Goal: Ask a question

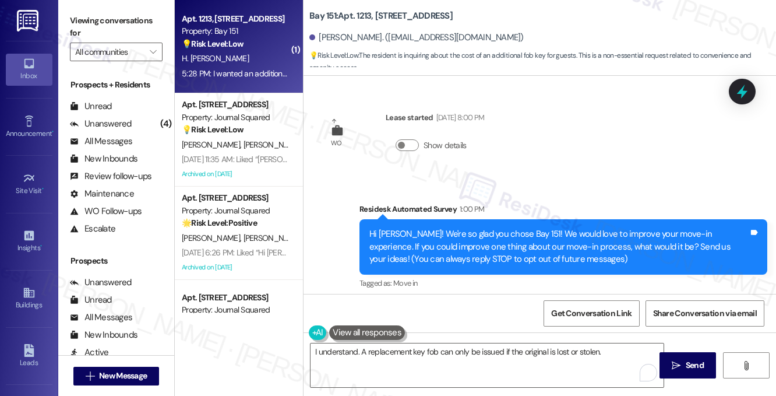
scroll to position [612, 0]
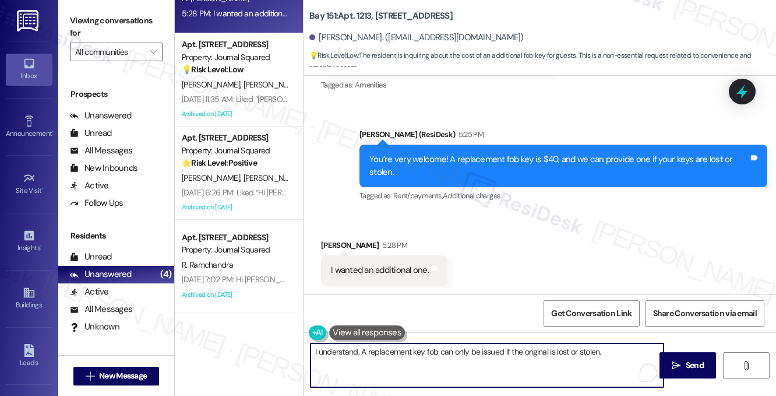
click at [398, 355] on textarea "I understand. A replacement key fob can only be issued if the original is lost …" at bounding box center [486, 365] width 353 height 44
drag, startPoint x: 398, startPoint y: 355, endPoint x: 408, endPoint y: 355, distance: 9.9
click at [398, 355] on textarea "I understand. A replacement key fob can only be issued if the original is lost …" at bounding box center [486, 365] width 353 height 44
click at [478, 356] on textarea "I understand. A replacement key fob can only be issued if the original is lost …" at bounding box center [486, 365] width 353 height 44
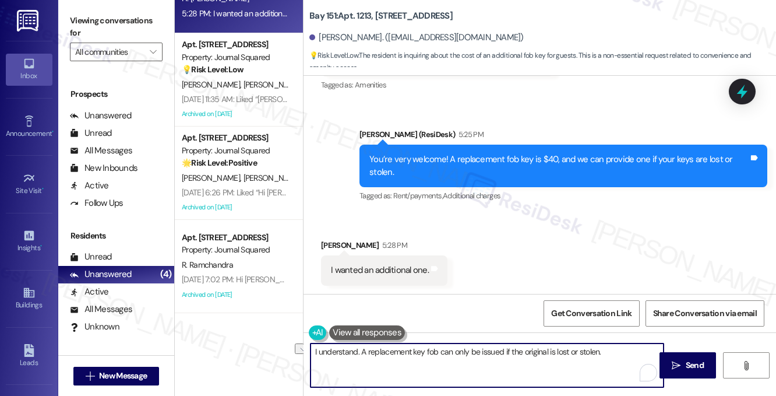
click at [478, 356] on textarea "I understand. A replacement key fob can only be issued if the original is lost …" at bounding box center [486, 365] width 353 height 44
click at [601, 354] on textarea "I understand. A replacement key fob can only be issued if the original is lost …" at bounding box center [486, 365] width 353 height 44
click at [361, 350] on textarea "I understand. A replacement key fob can only be issued if the original is lost …" at bounding box center [486, 365] width 353 height 44
type textarea "I understand. A replacement key fob can only be issued if the original is lost …"
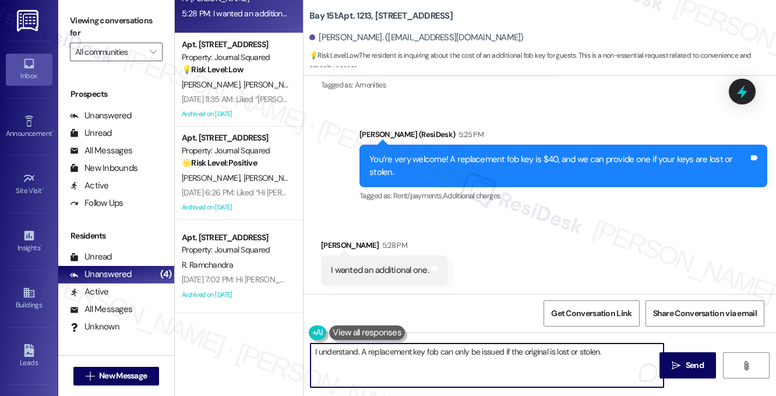
drag, startPoint x: 619, startPoint y: 354, endPoint x: 609, endPoint y: 354, distance: 10.5
click at [619, 354] on textarea "I understand. A replacement key fob can only be issued if the original is lost …" at bounding box center [486, 365] width 353 height 44
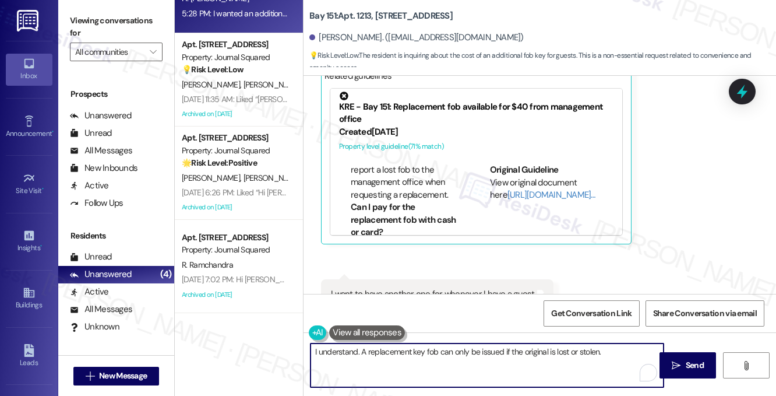
scroll to position [554, 0]
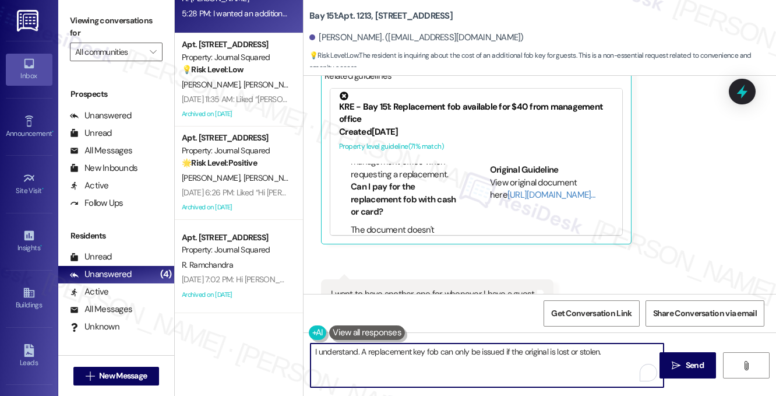
click at [400, 179] on li "The document doesn't specify, but it's advisable to report a lost fob to the ma…" at bounding box center [407, 149] width 112 height 62
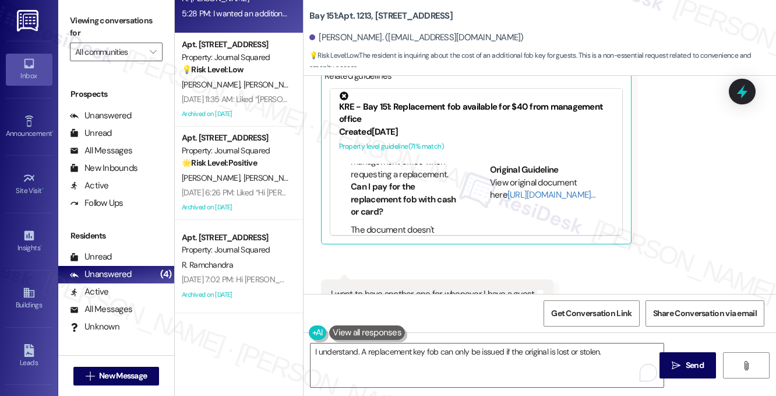
click at [400, 179] on li "The document doesn't specify, but it's advisable to report a lost fob to the ma…" at bounding box center [407, 149] width 112 height 62
click at [405, 181] on li "The document doesn't specify, but it's advisable to report a lost fob to the ma…" at bounding box center [407, 149] width 112 height 62
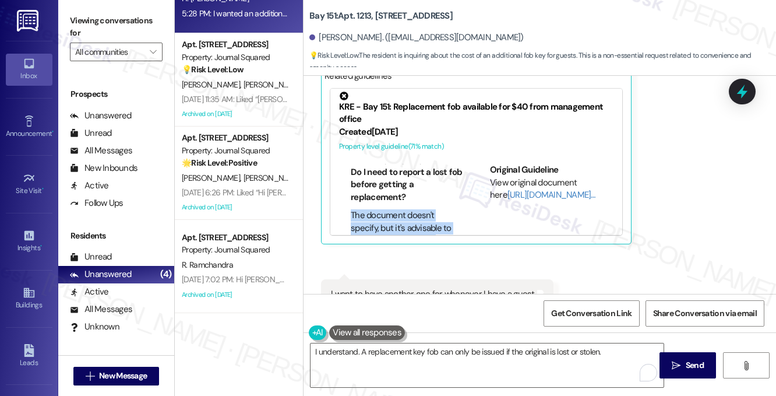
scroll to position [437, 0]
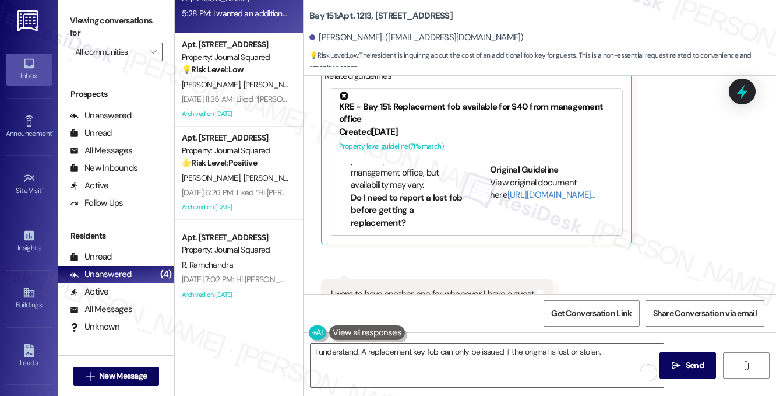
click at [379, 185] on li "Replacement fobs can be picked up from the management office, but availability …" at bounding box center [407, 167] width 112 height 50
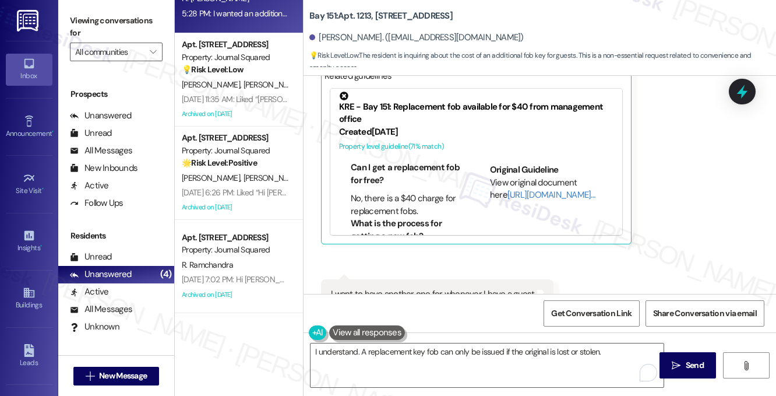
scroll to position [321, 0]
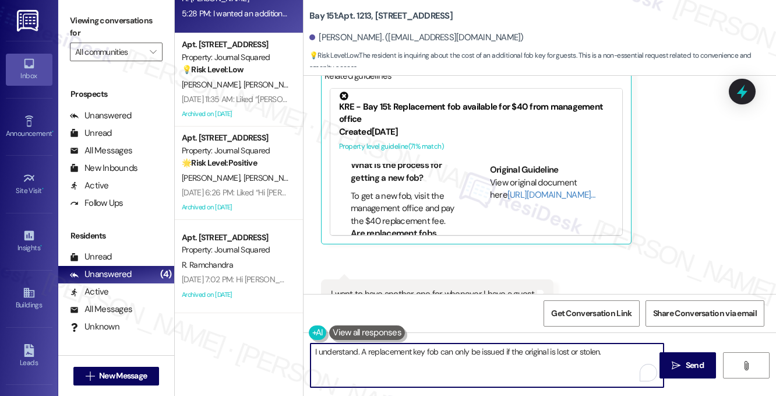
click at [380, 350] on textarea "I understand. A replacement key fob can only be issued if the original is lost …" at bounding box center [486, 365] width 353 height 44
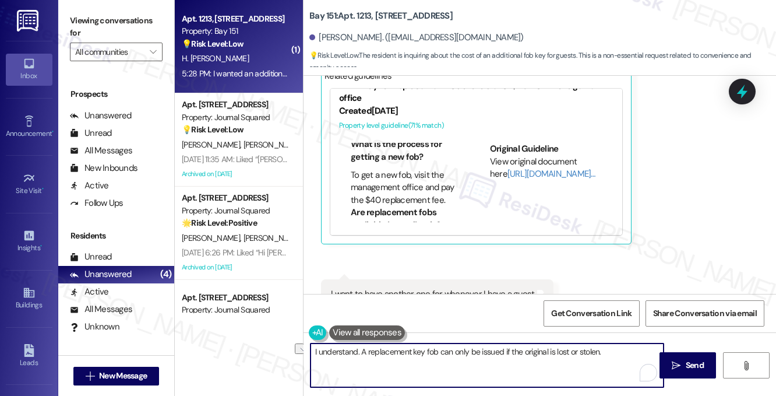
scroll to position [1642, 0]
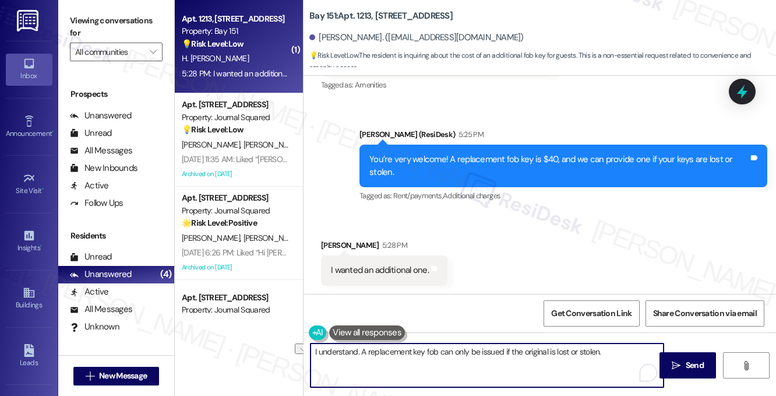
click at [486, 350] on textarea "I understand. A replacement key fob can only be issued if the original is lost …" at bounding box center [486, 365] width 353 height 44
